Goal: Information Seeking & Learning: Check status

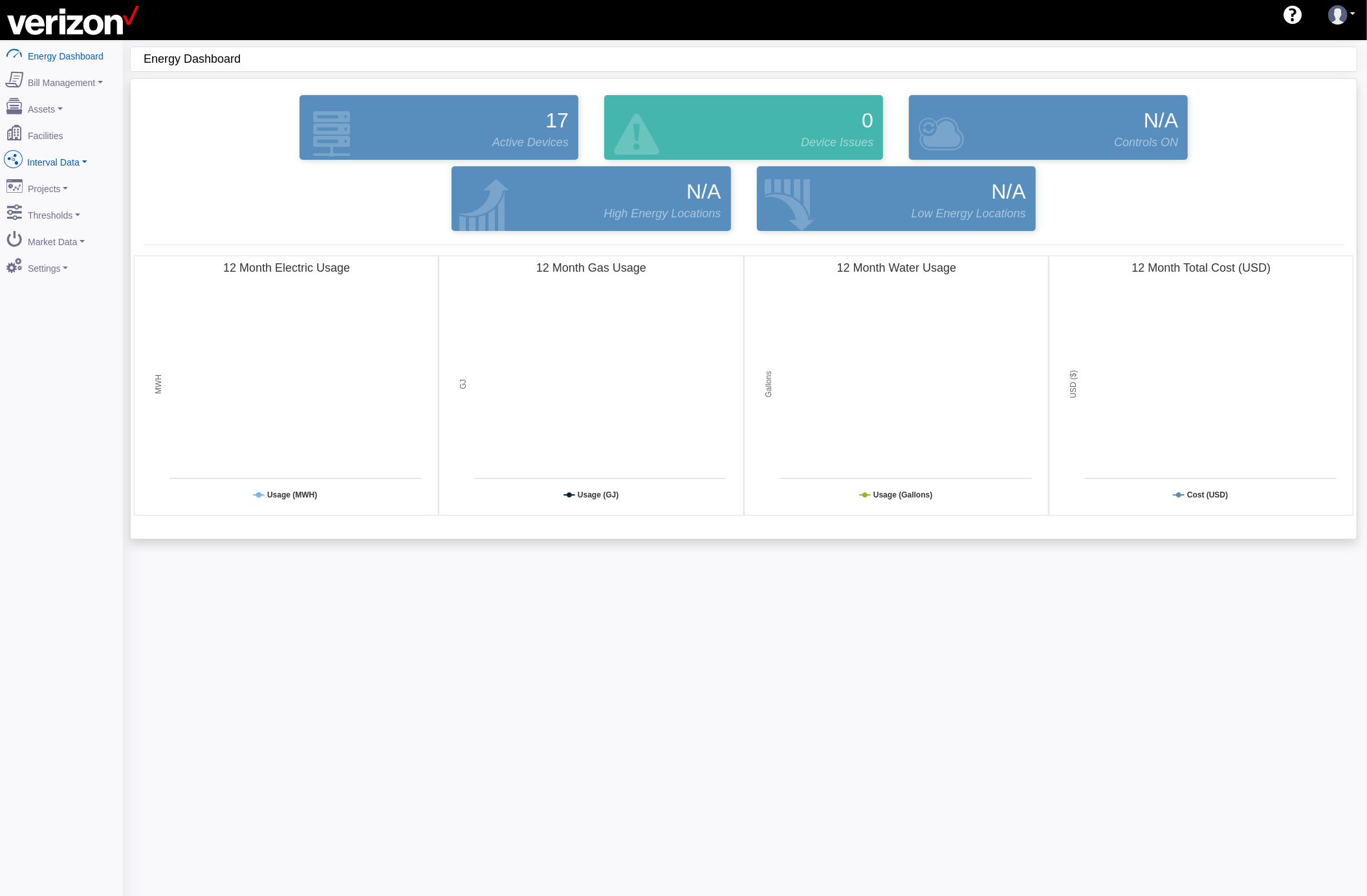
click at [86, 162] on link "Interval Data" at bounding box center [62, 160] width 126 height 28
click at [64, 226] on link "DataView" at bounding box center [62, 231] width 126 height 24
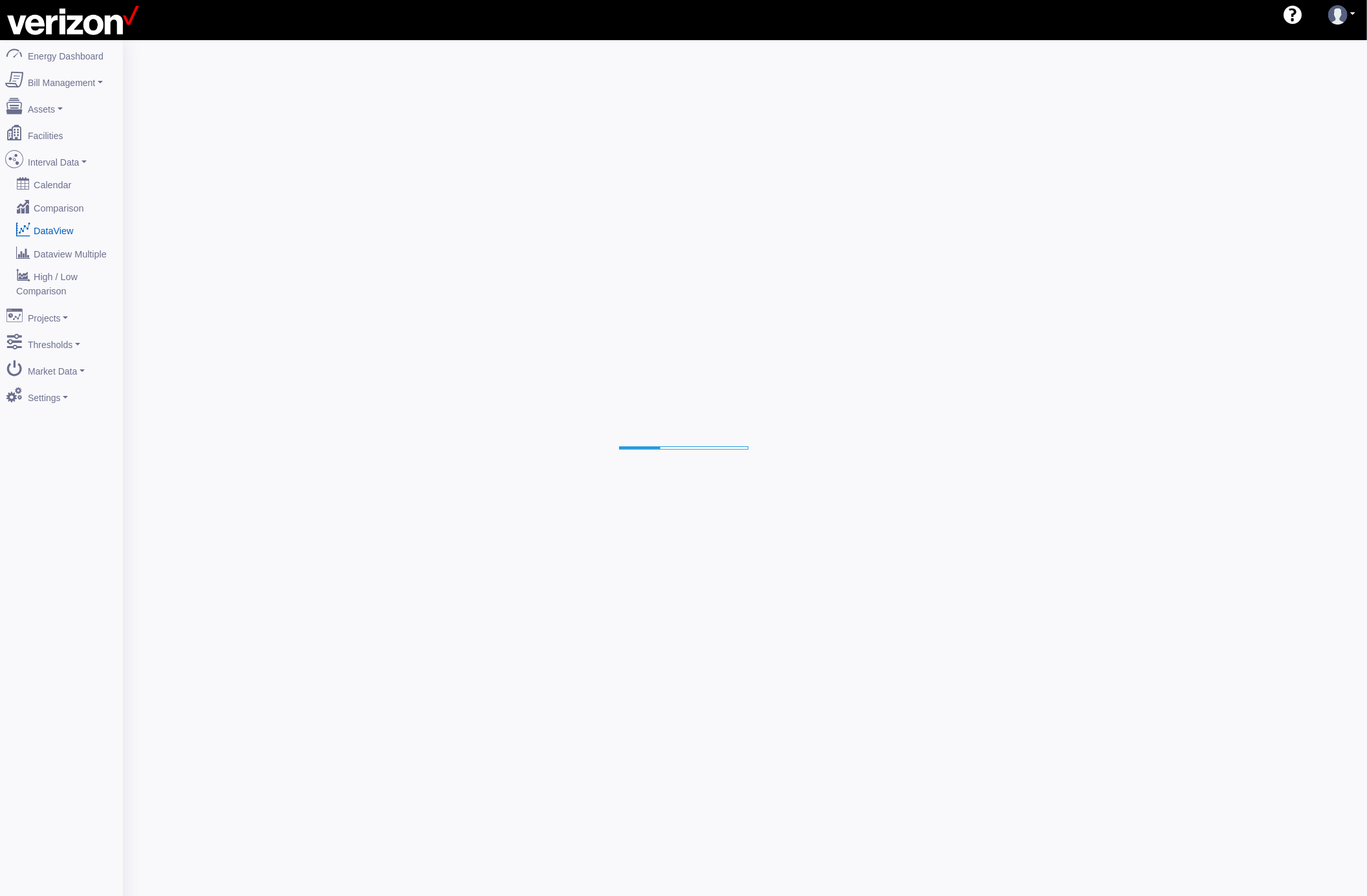
select select "25"
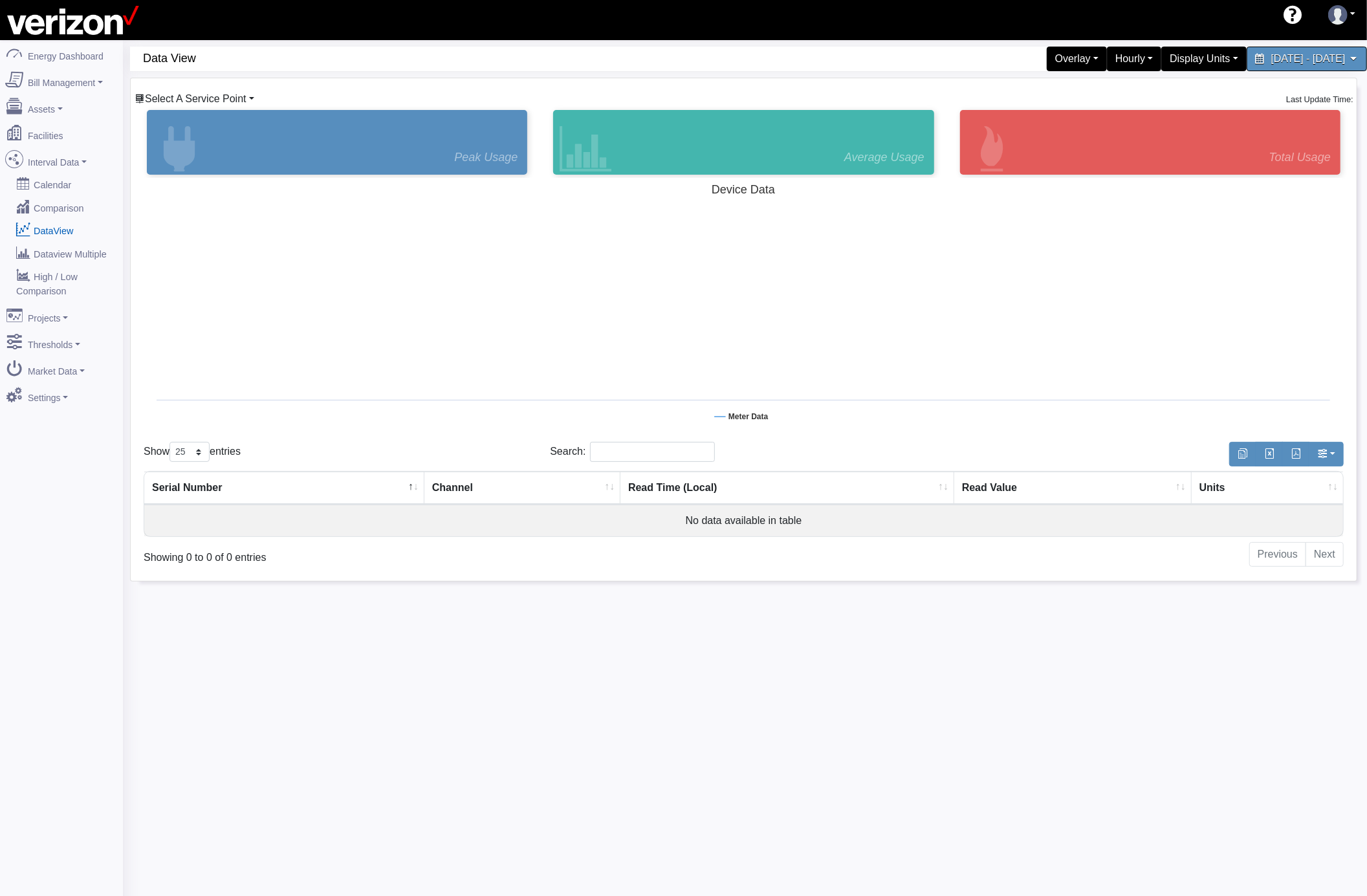
click at [199, 96] on span "Select A Service Point" at bounding box center [195, 98] width 101 height 11
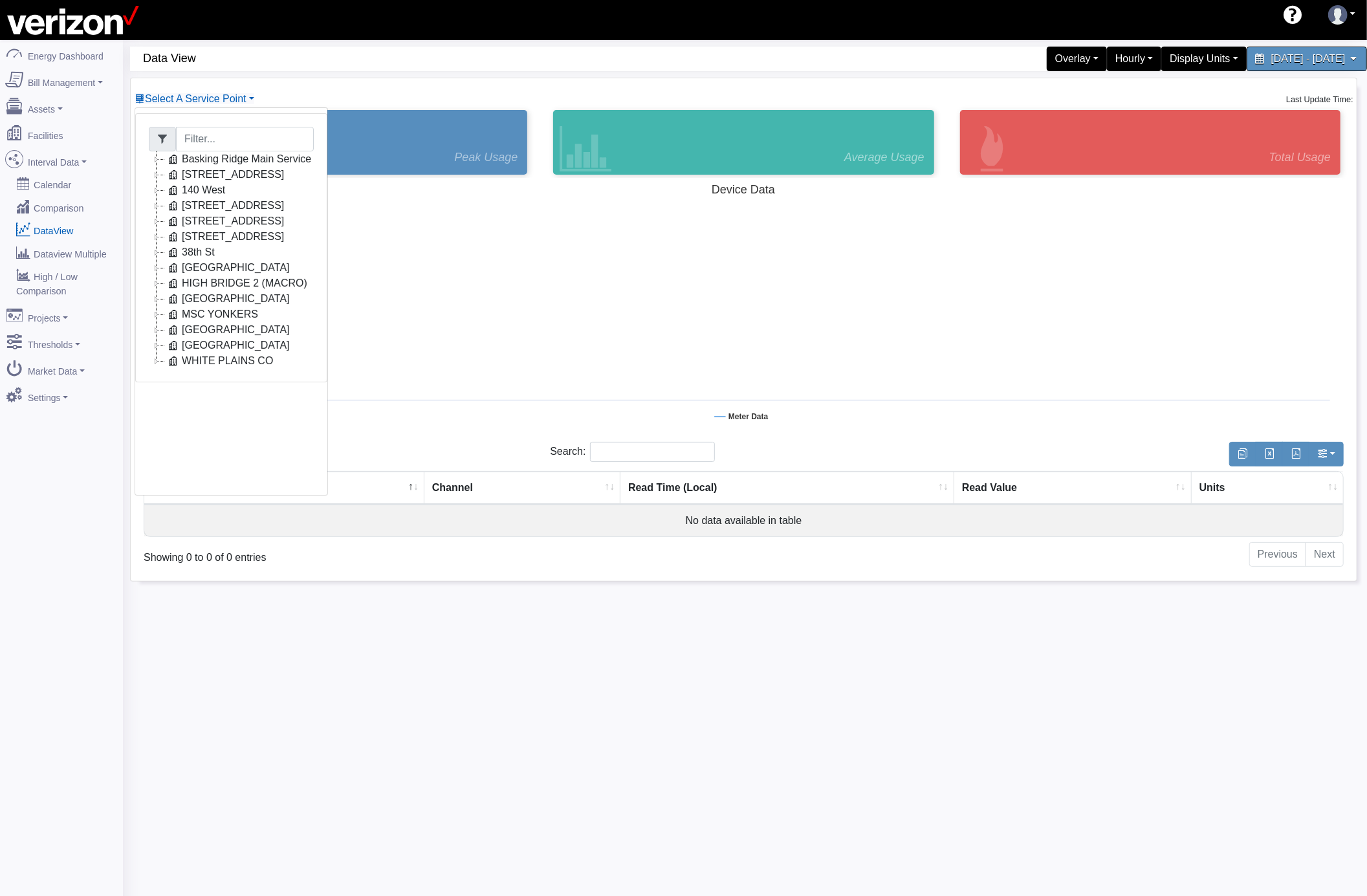
click at [158, 193] on icon at bounding box center [156, 191] width 16 height 16
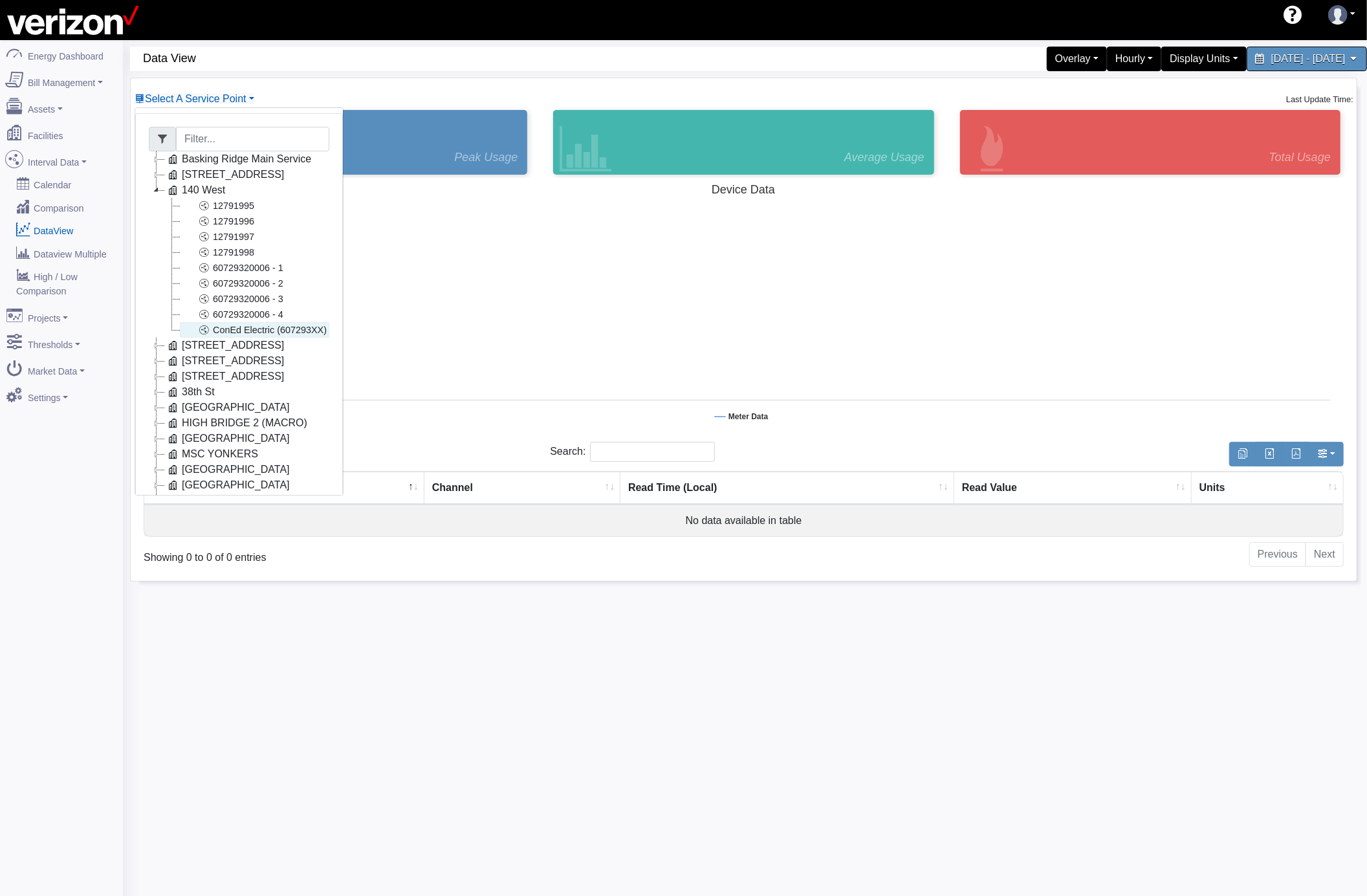
click at [302, 334] on link "ConEd Electric (607293XX)" at bounding box center [255, 330] width 149 height 16
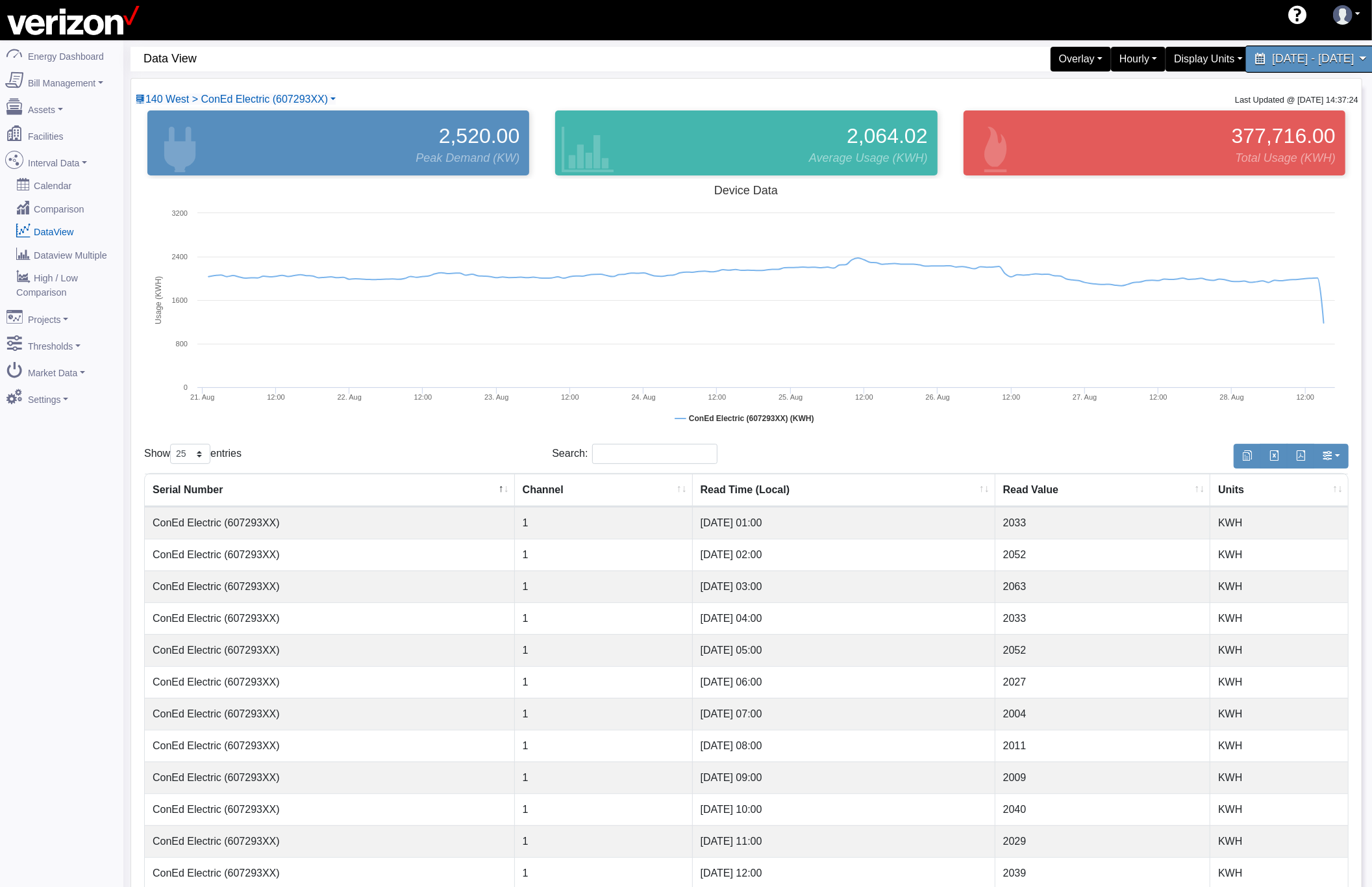
click at [1272, 63] on span "August 21, 2025 - August 28, 2025" at bounding box center [1313, 58] width 82 height 13
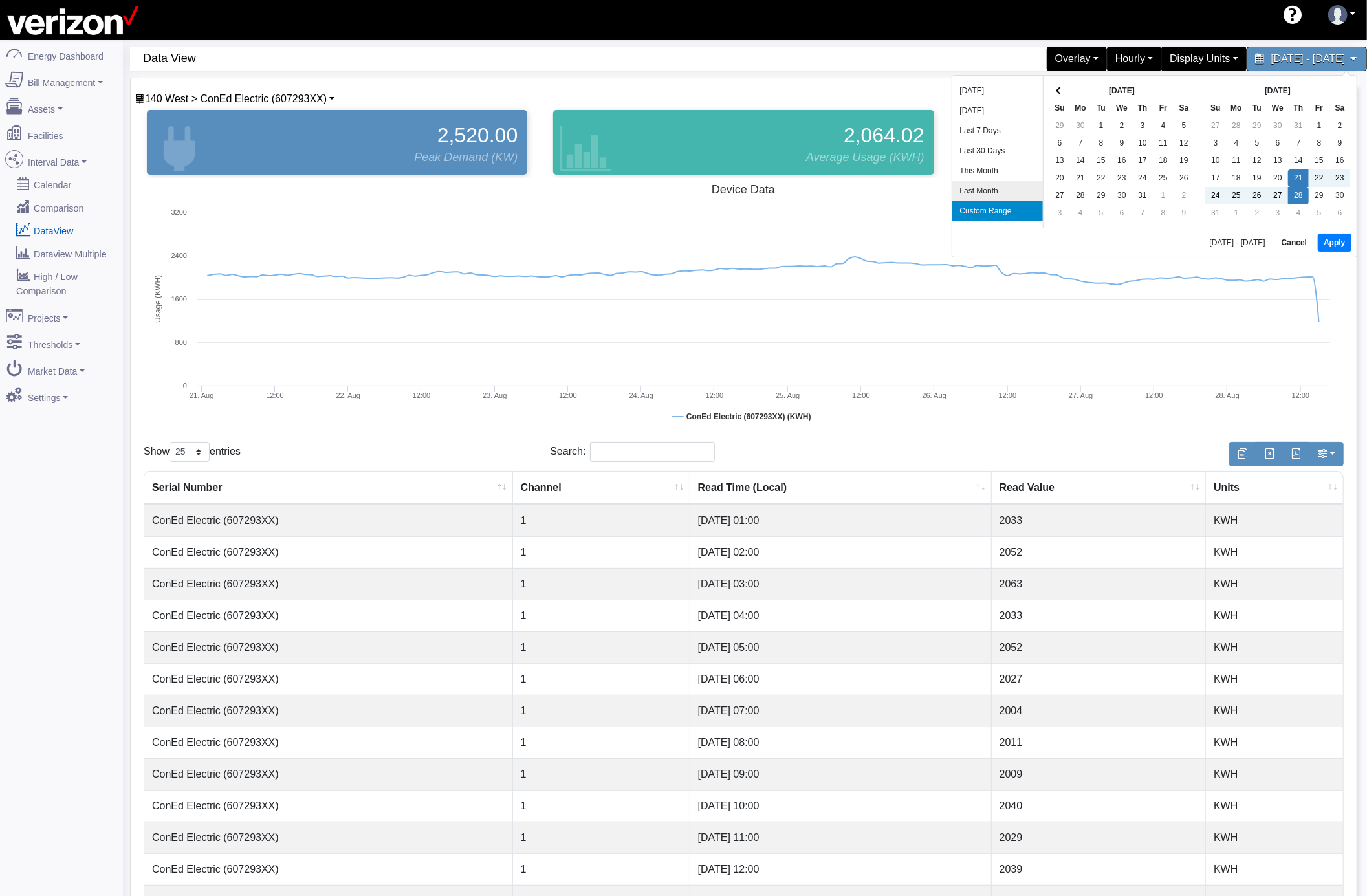
click at [989, 183] on li "Last Month" at bounding box center [997, 191] width 90 height 20
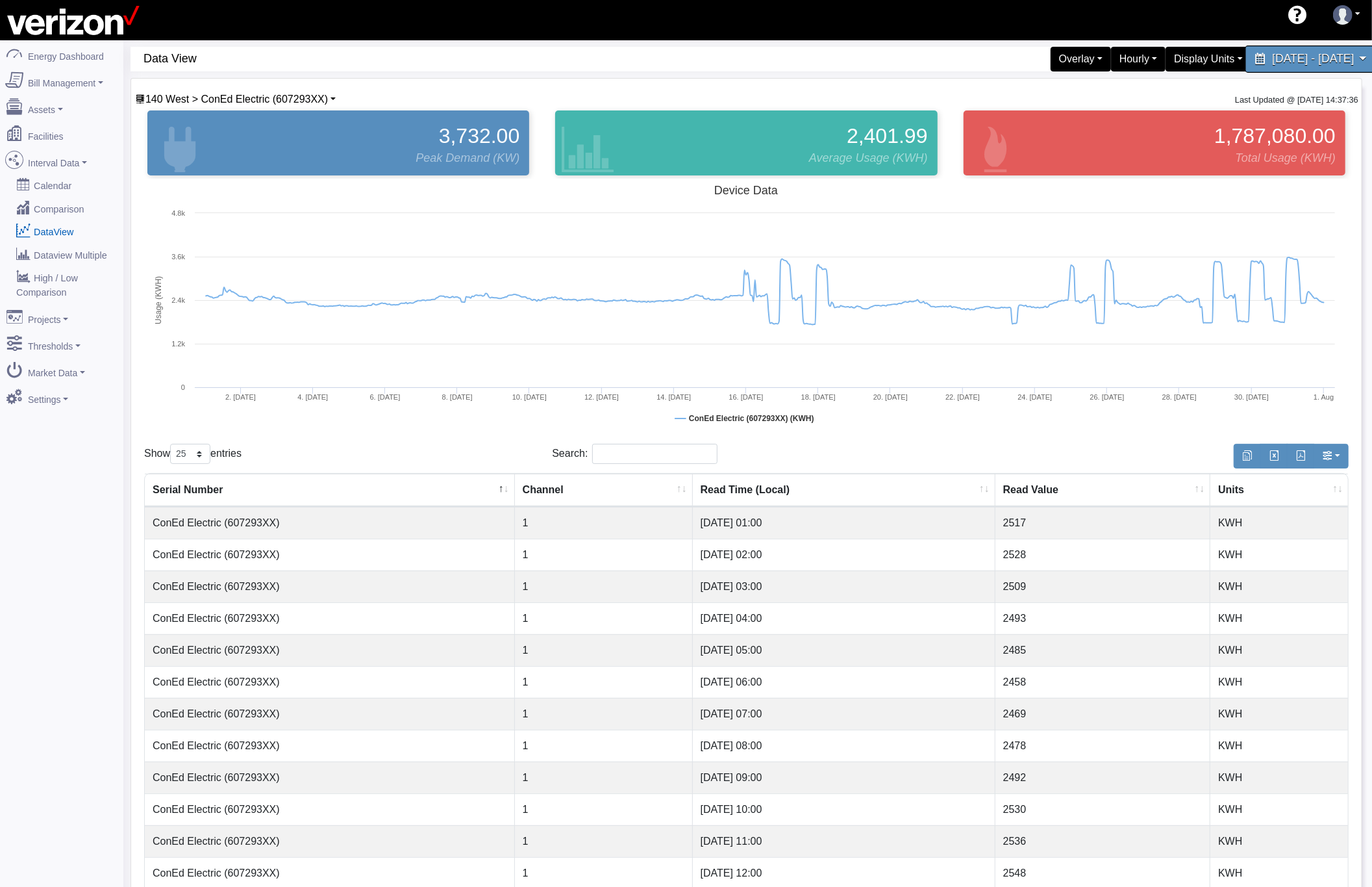
click at [1287, 58] on span "July 1, 2025 - July 31, 2025" at bounding box center [1313, 58] width 82 height 13
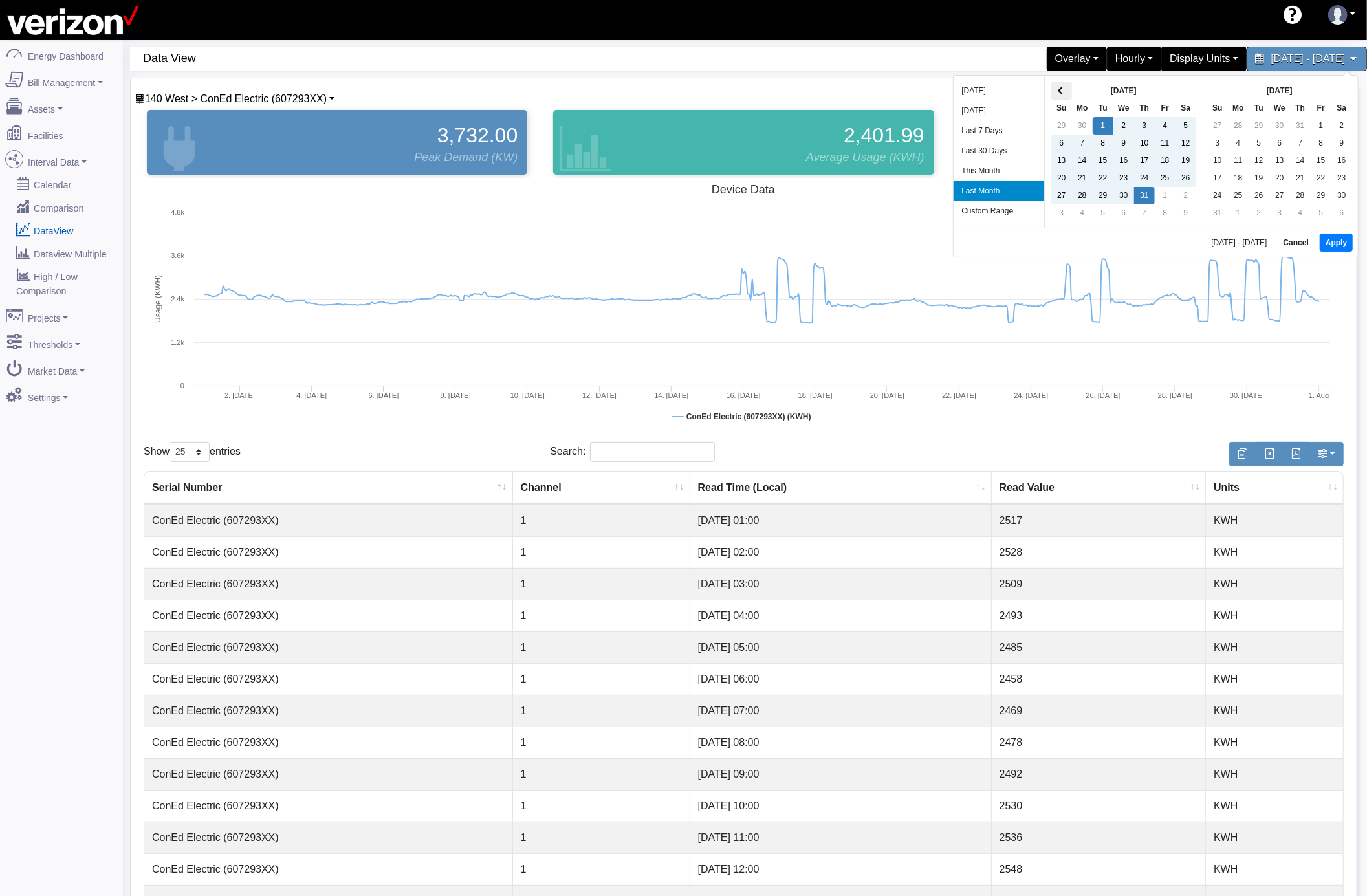
click at [1059, 90] on span at bounding box center [1061, 90] width 7 height 7
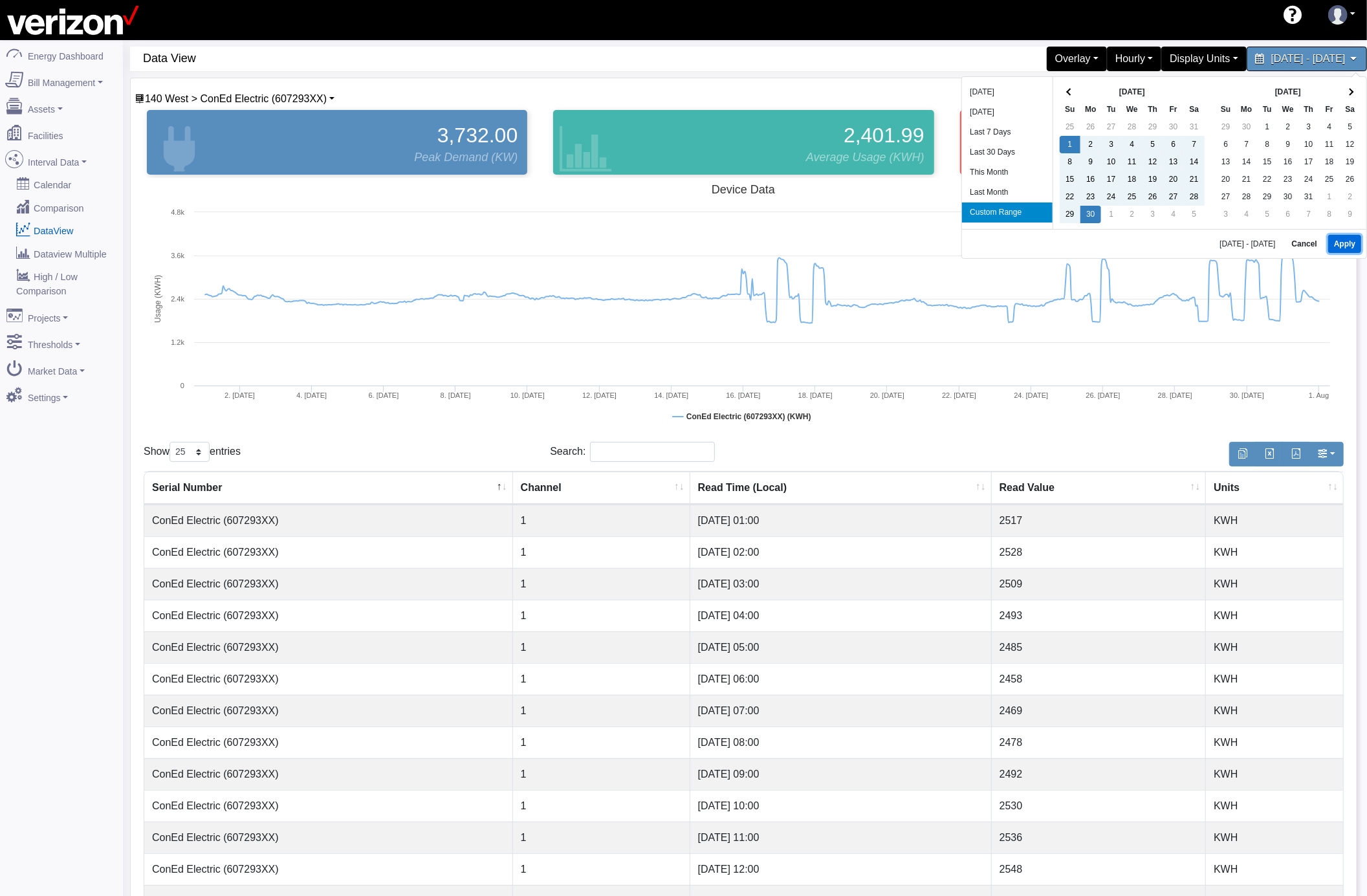
click at [1341, 244] on button "Apply" at bounding box center [1345, 244] width 33 height 18
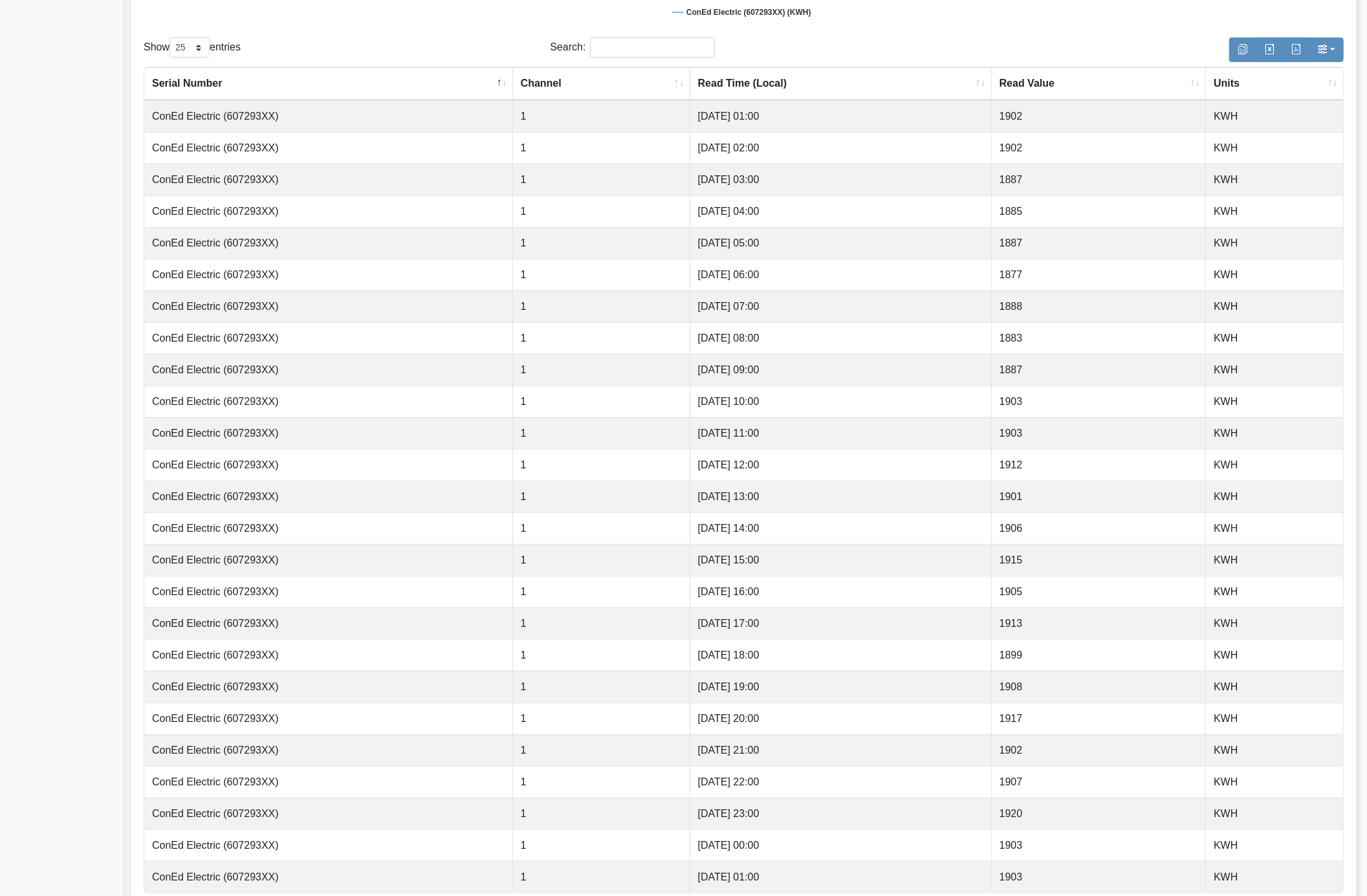
scroll to position [459, 0]
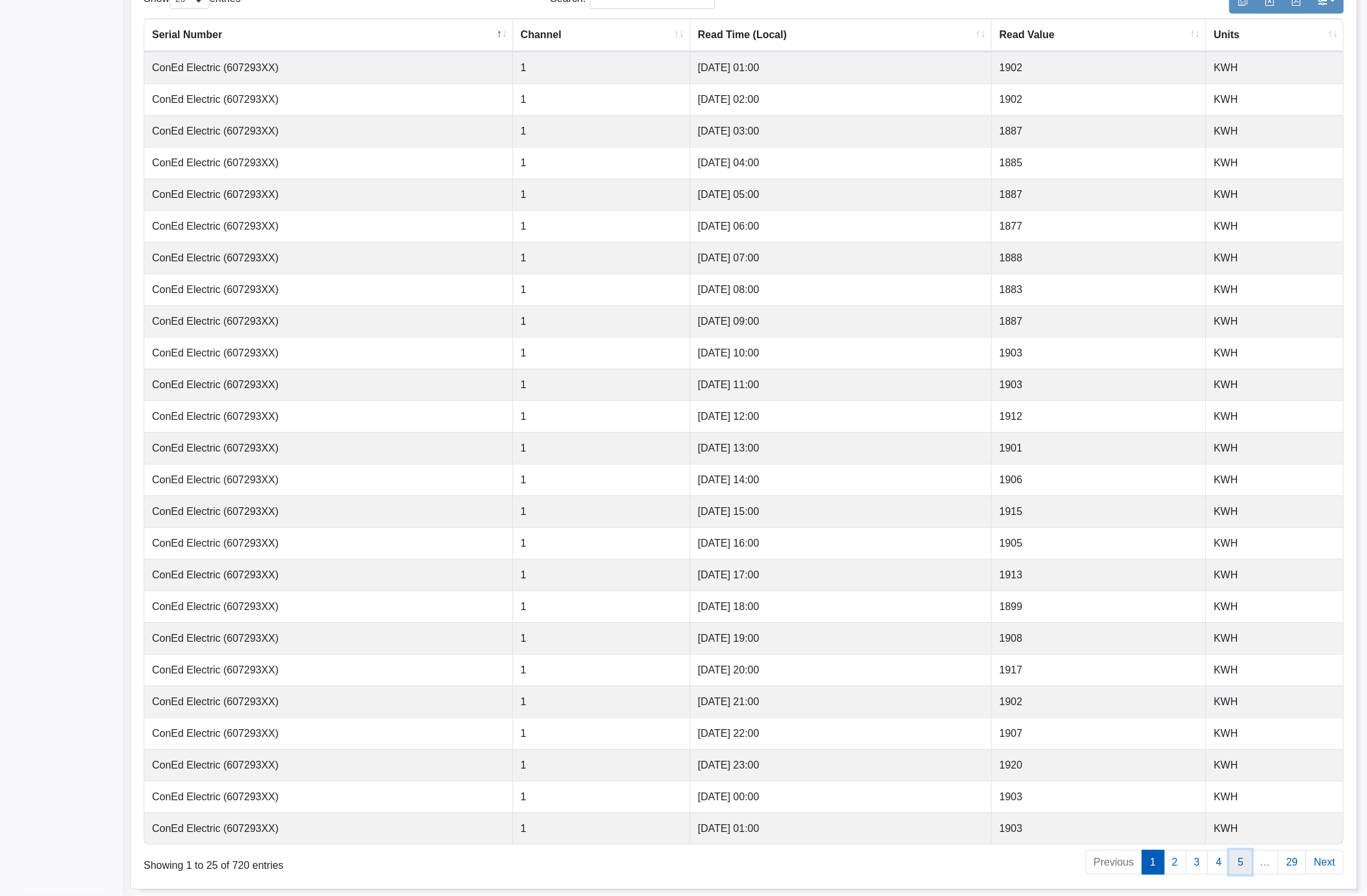
click at [1240, 862] on link "5" at bounding box center [1240, 862] width 23 height 25
click at [1351, 50] on div "Serial Number Channel Read Time (Local) Read Value Units ConEd Electric (607293…" at bounding box center [743, 430] width 1220 height 834
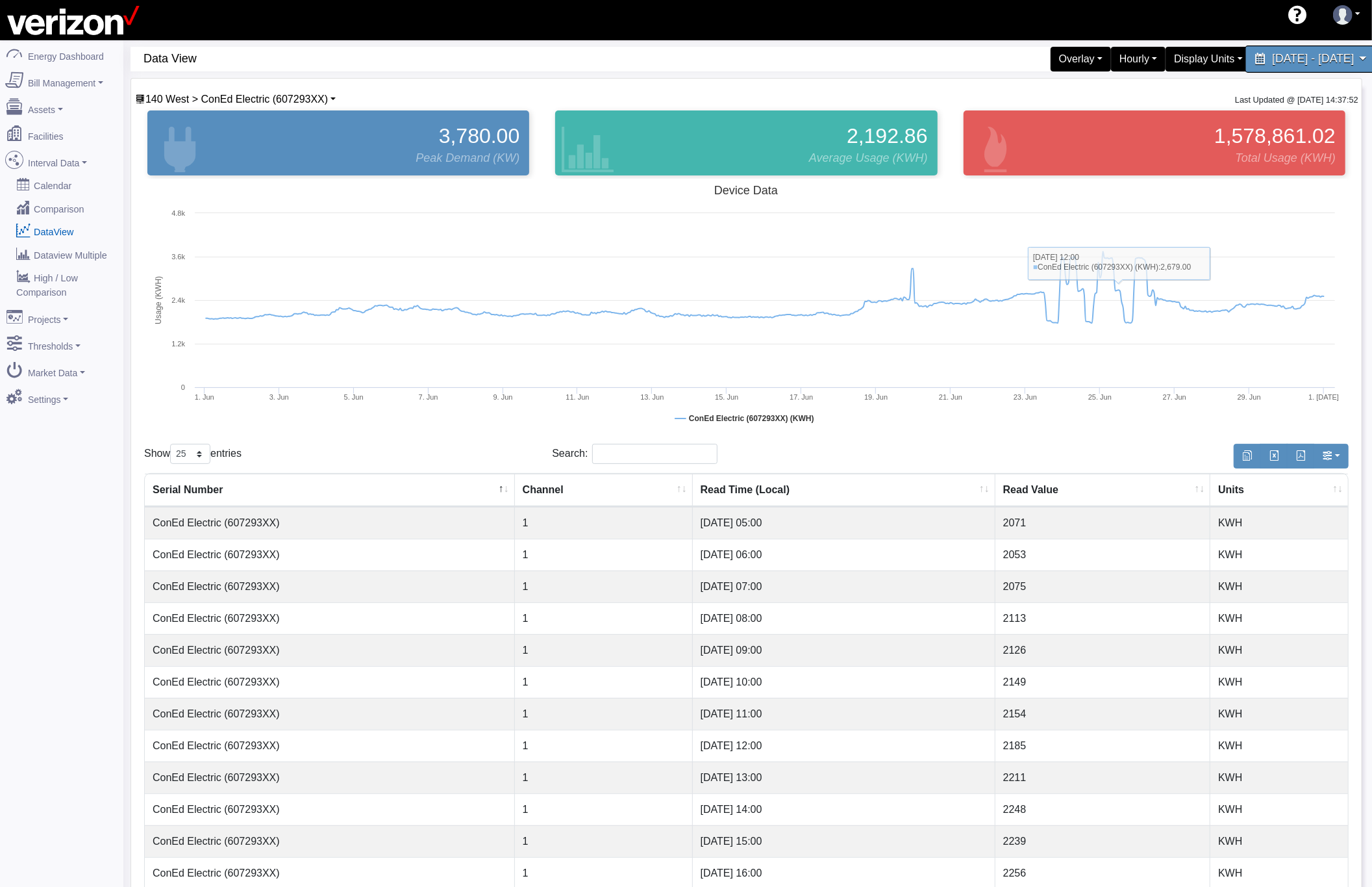
click at [1272, 58] on span "June 1, 2025 - June 30, 2025" at bounding box center [1313, 58] width 82 height 13
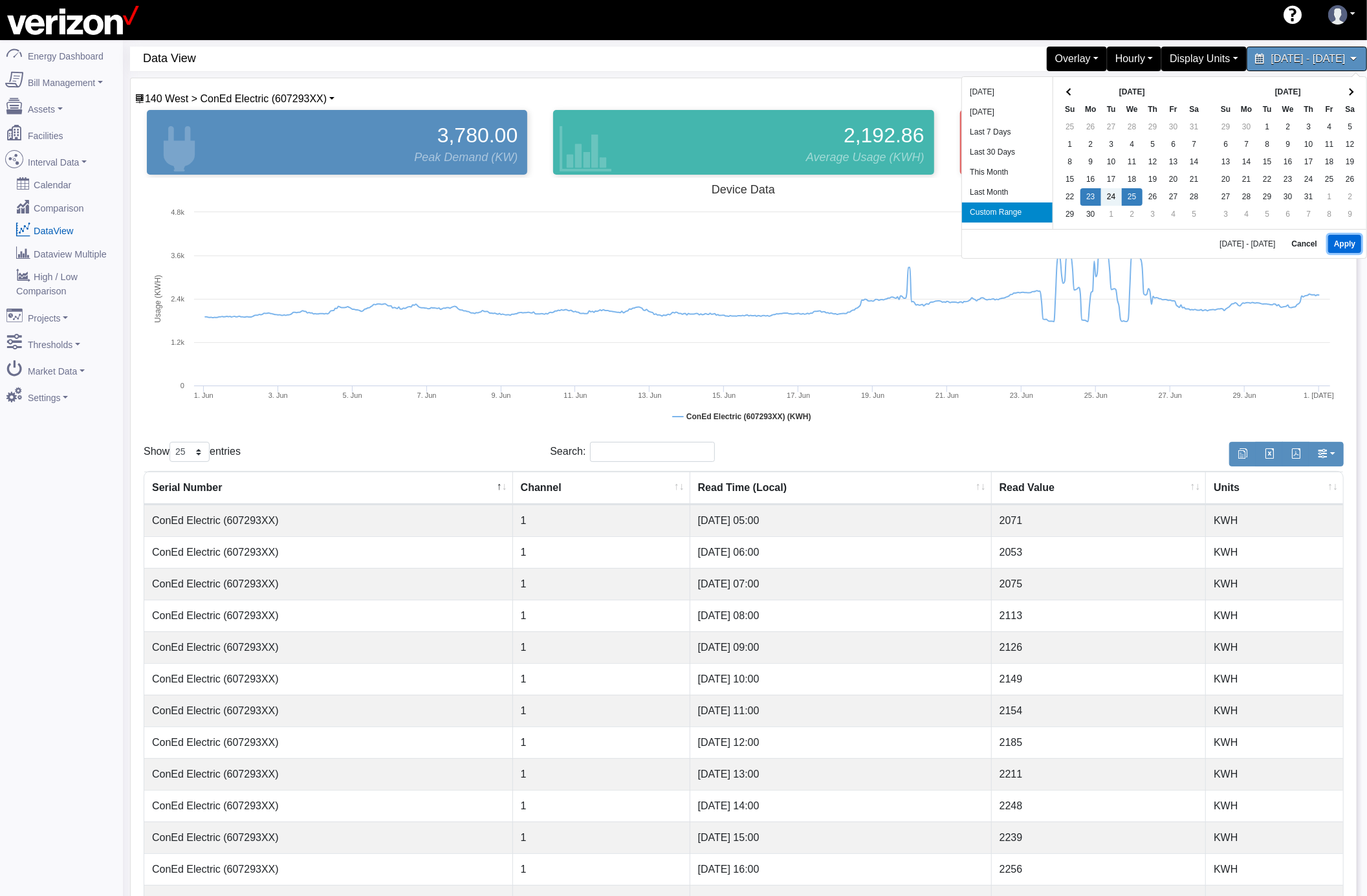
click at [1336, 242] on button "Apply" at bounding box center [1345, 244] width 33 height 18
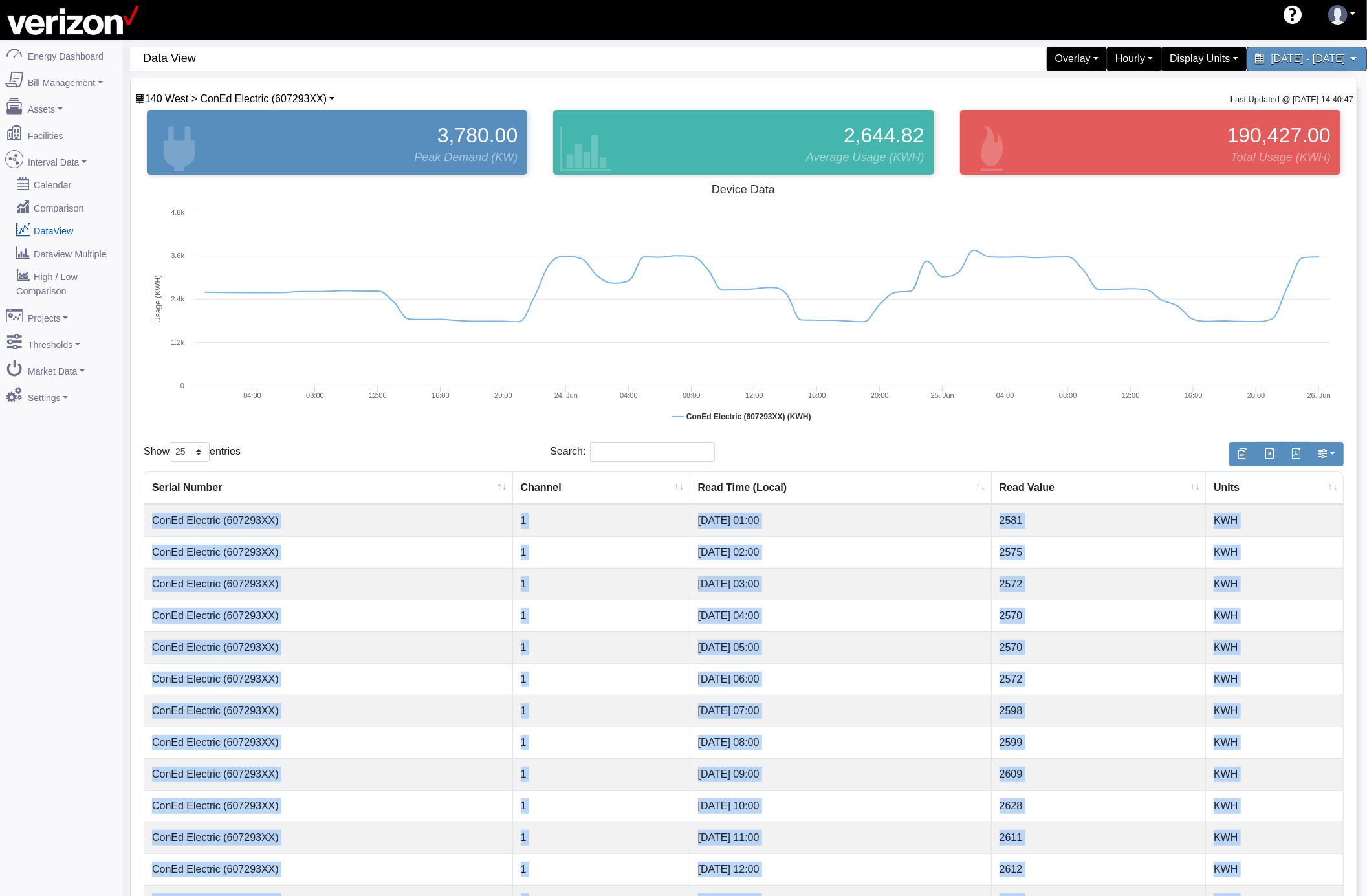
click at [824, 613] on td "06/23/2025 04:00" at bounding box center [841, 615] width 302 height 31
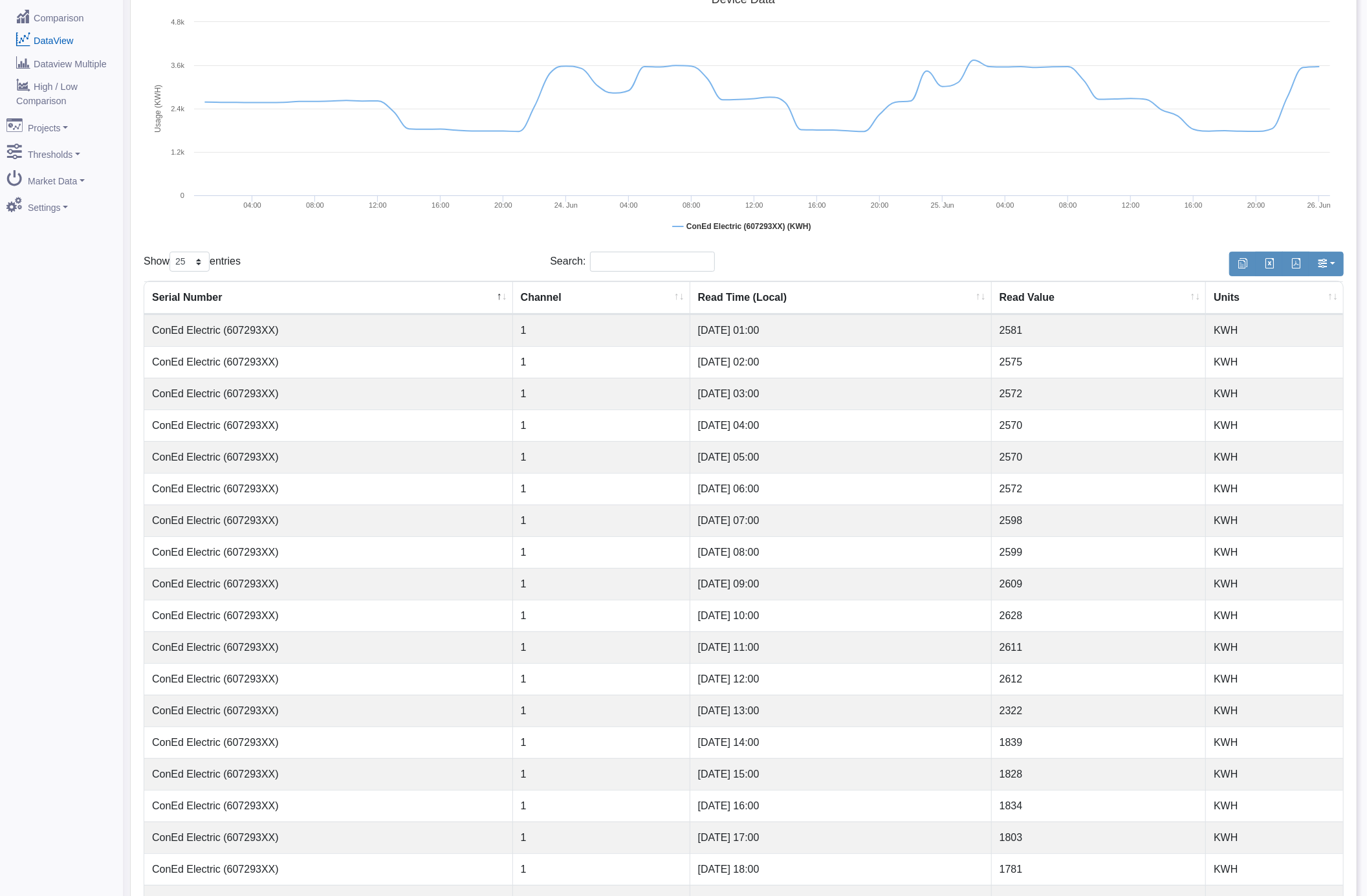
scroll to position [459, 0]
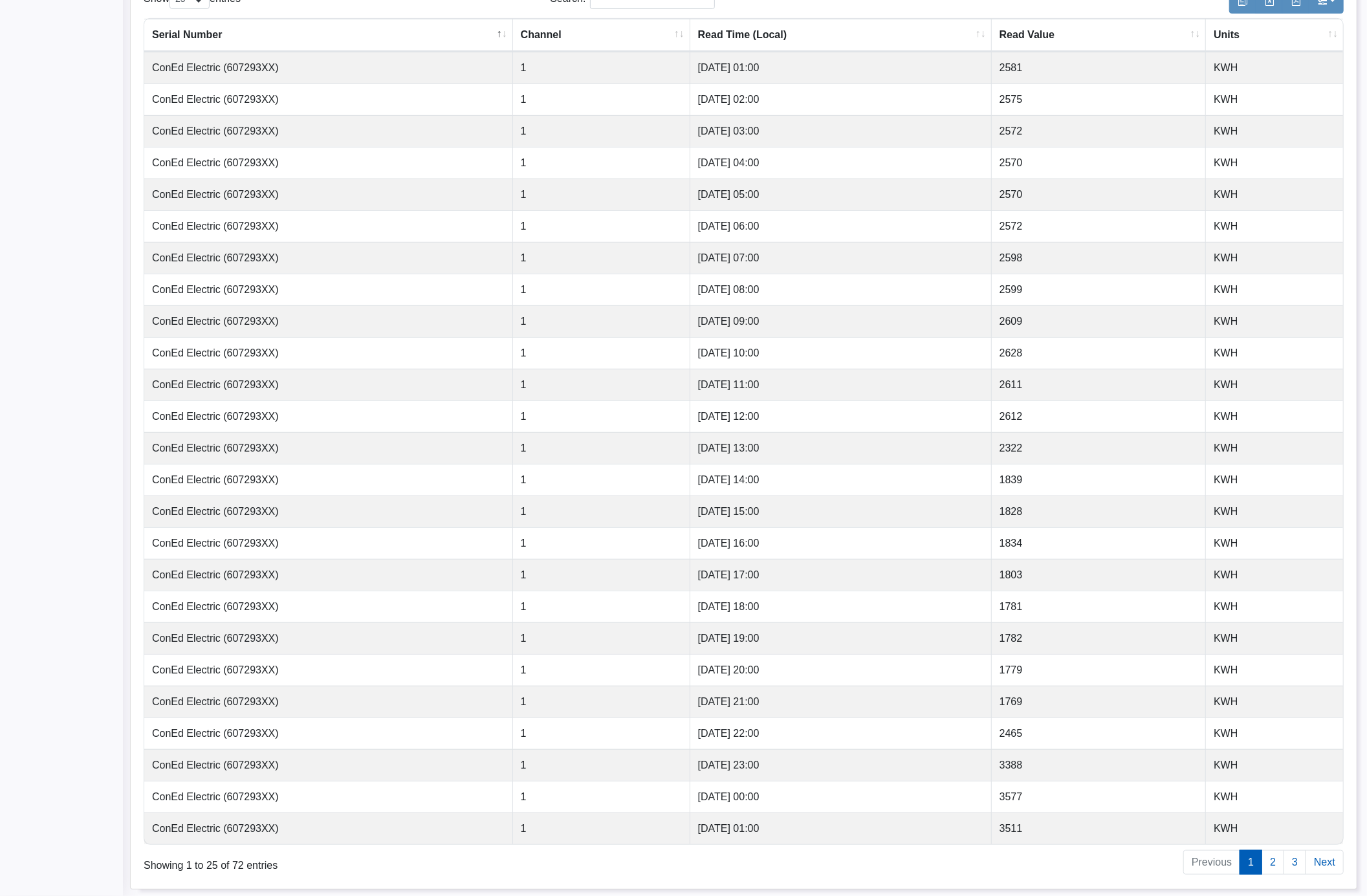
click at [1044, 503] on td "1828" at bounding box center [1099, 511] width 214 height 31
click at [1047, 503] on td "1828" at bounding box center [1099, 511] width 214 height 31
click at [1272, 865] on link "2" at bounding box center [1273, 862] width 23 height 25
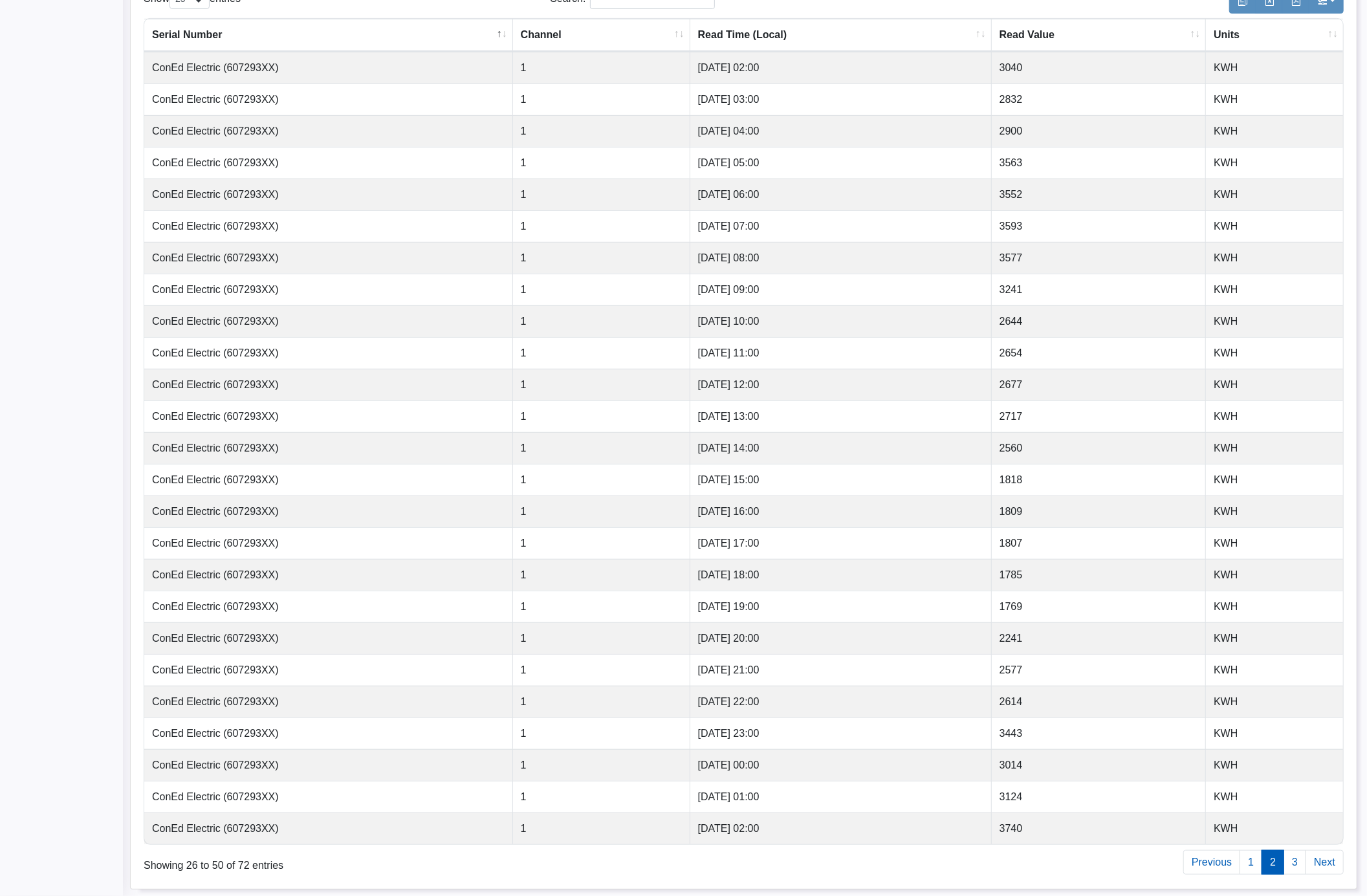
click at [997, 476] on td "1818" at bounding box center [1099, 479] width 214 height 31
click at [992, 476] on td "1818" at bounding box center [1099, 479] width 214 height 31
click at [1289, 863] on link "3" at bounding box center [1294, 862] width 23 height 25
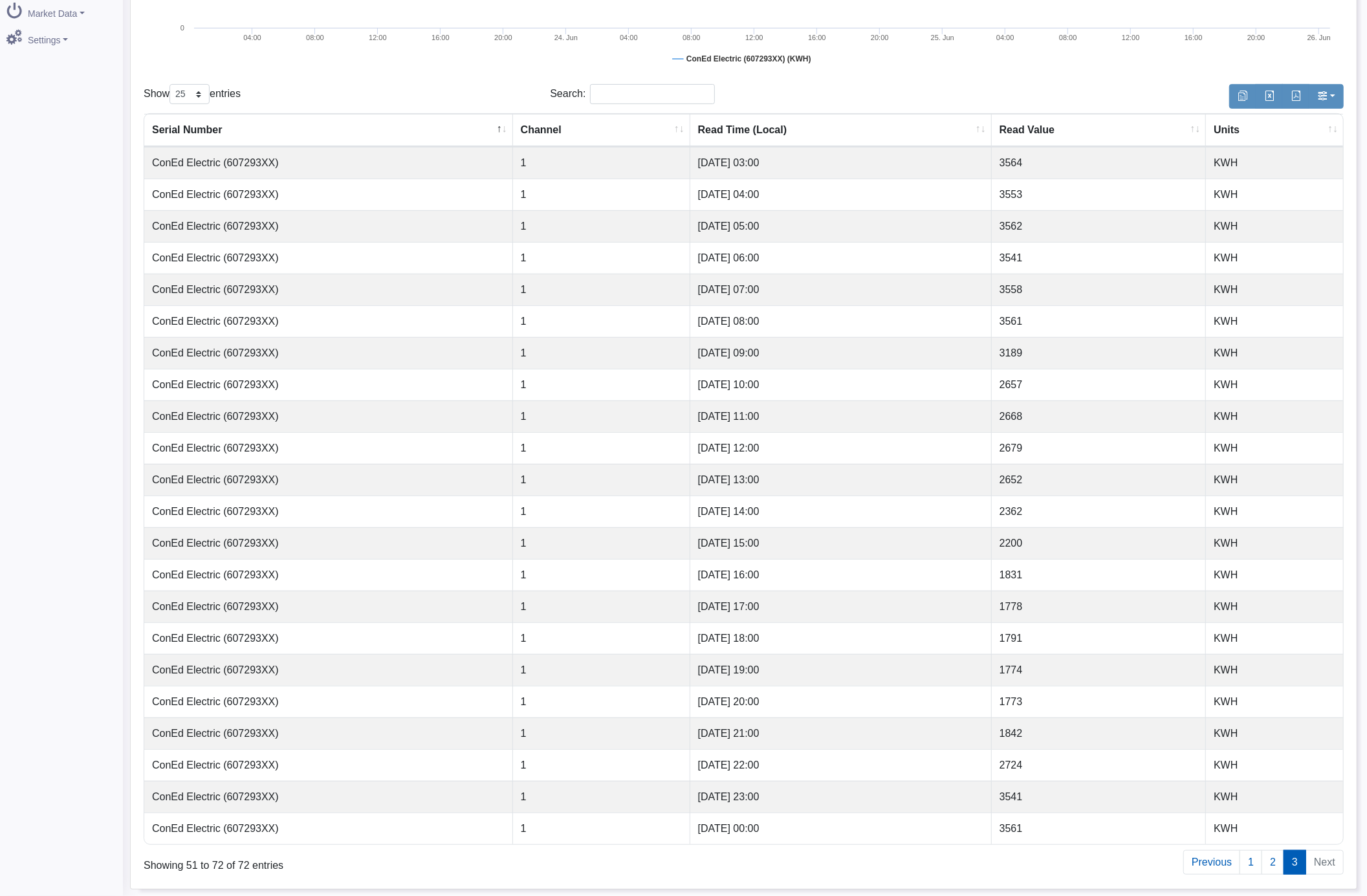
click at [1021, 513] on td "2362" at bounding box center [1099, 511] width 214 height 31
click at [1024, 529] on td "2200" at bounding box center [1099, 543] width 214 height 31
click at [1028, 539] on td "2200" at bounding box center [1099, 543] width 214 height 31
